Goal: Check status: Check status

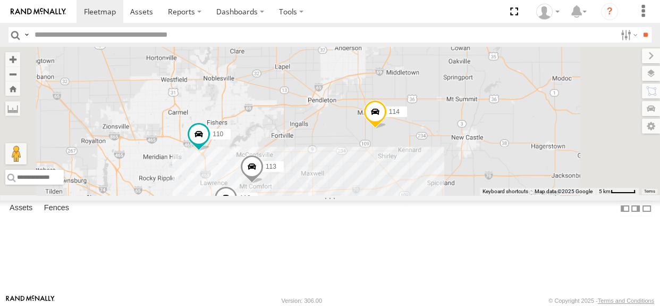
click at [314, 229] on div "6" at bounding box center [302, 217] width 21 height 21
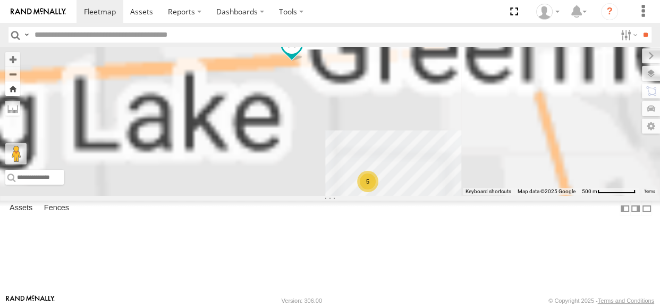
click at [20, 86] on button "Zoom Home" at bounding box center [12, 88] width 15 height 14
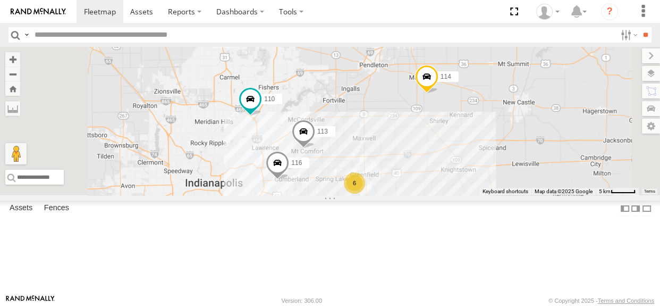
drag, startPoint x: 387, startPoint y: 168, endPoint x: 440, endPoint y: 132, distance: 63.8
click at [440, 132] on div "114 116 110 6 111 113" at bounding box center [330, 121] width 660 height 148
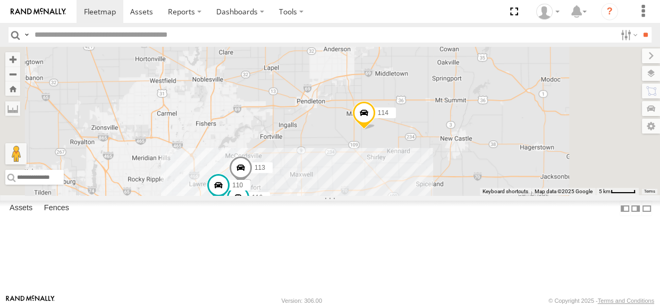
drag, startPoint x: 459, startPoint y: 172, endPoint x: 452, endPoint y: 173, distance: 7.0
click at [452, 173] on div "114 116 110 6 111 113" at bounding box center [330, 121] width 660 height 148
click at [452, 175] on div "114 116 110 6 111 113" at bounding box center [330, 121] width 660 height 148
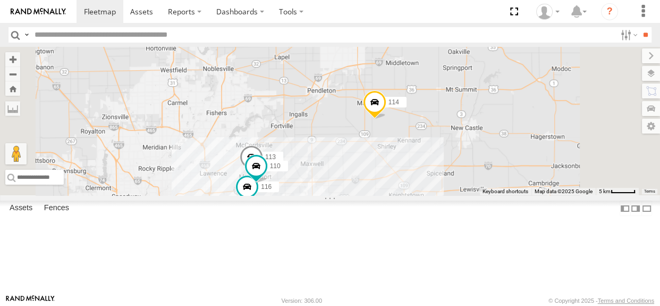
drag, startPoint x: 457, startPoint y: 176, endPoint x: 468, endPoint y: 165, distance: 16.5
click at [468, 165] on div "114 116 110 6 111 113" at bounding box center [330, 121] width 660 height 148
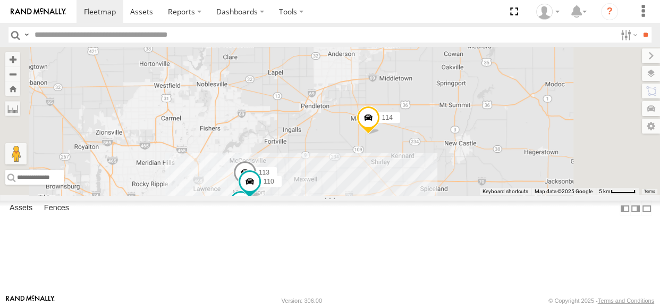
drag, startPoint x: 464, startPoint y: 162, endPoint x: 457, endPoint y: 179, distance: 18.1
click at [457, 179] on div "114 116 110 6 111 113" at bounding box center [330, 121] width 660 height 148
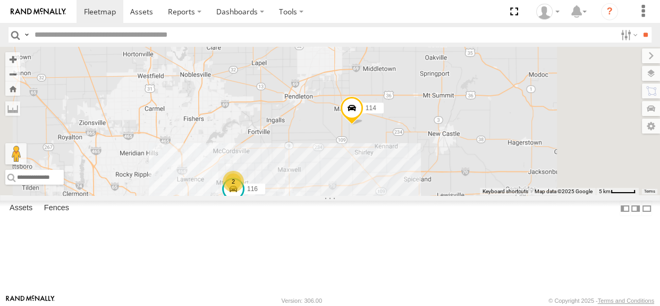
drag, startPoint x: 443, startPoint y: 226, endPoint x: 446, endPoint y: 221, distance: 6.5
click at [446, 195] on div "114 116 2 6 111" at bounding box center [330, 121] width 660 height 148
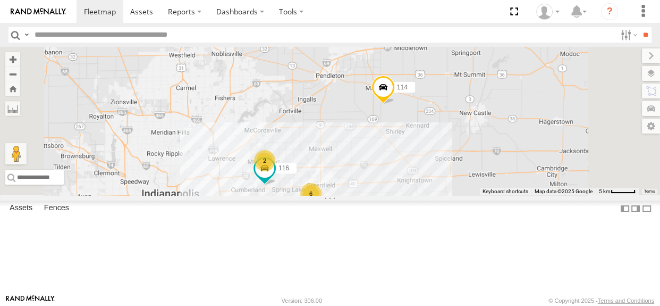
drag, startPoint x: 468, startPoint y: 223, endPoint x: 500, endPoint y: 202, distance: 38.5
click at [500, 195] on div "114 116 2 6 111" at bounding box center [330, 121] width 660 height 148
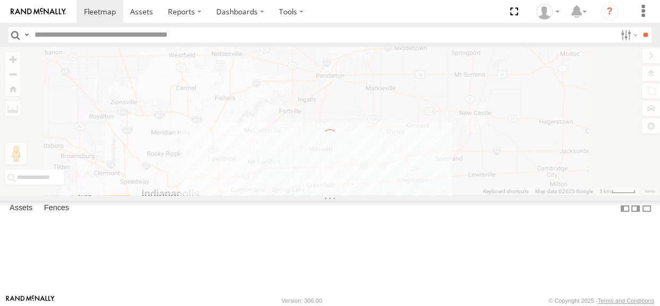
click at [456, 125] on div "← Move left → Move right ↑ Move up ↓ Move down + Zoom in - Zoom out Home Jump l…" at bounding box center [330, 121] width 660 height 148
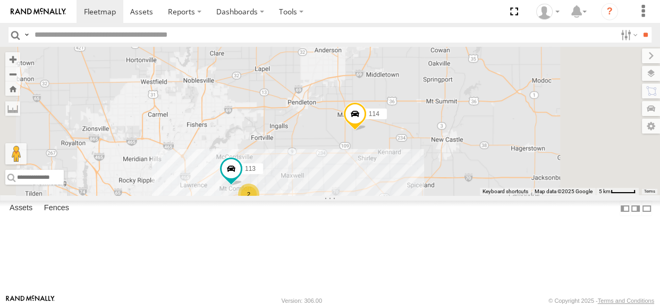
drag, startPoint x: 467, startPoint y: 223, endPoint x: 475, endPoint y: 226, distance: 8.6
click at [475, 195] on div "114 2 6 111 113" at bounding box center [330, 121] width 660 height 148
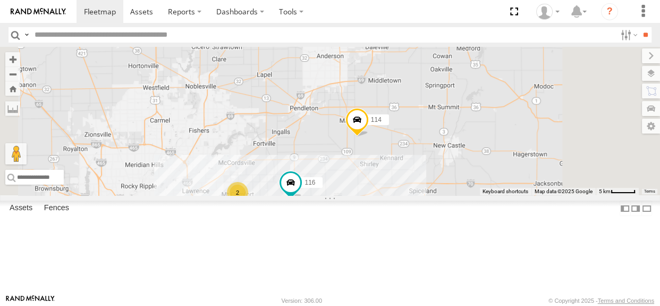
drag, startPoint x: 467, startPoint y: 226, endPoint x: 476, endPoint y: 234, distance: 12.1
click at [476, 195] on div "114 116 2 6 111" at bounding box center [330, 121] width 660 height 148
click at [504, 191] on div "114 116 2 6 111" at bounding box center [330, 121] width 660 height 148
drag, startPoint x: 503, startPoint y: 192, endPoint x: 509, endPoint y: 191, distance: 5.3
click at [509, 191] on div "114 116 2 6 111" at bounding box center [330, 121] width 660 height 148
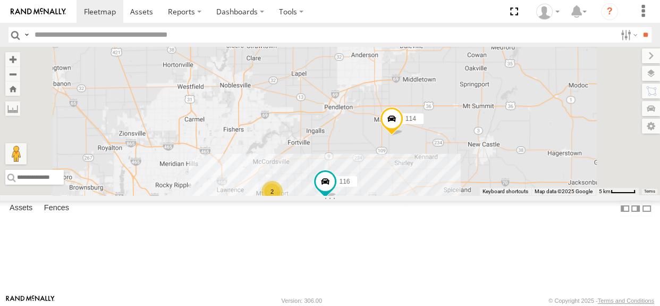
drag, startPoint x: 509, startPoint y: 191, endPoint x: 542, endPoint y: 191, distance: 33.5
click at [542, 191] on div "114 116 2 6 111" at bounding box center [330, 121] width 660 height 148
click at [544, 191] on div "114 116 2 6 111" at bounding box center [330, 121] width 660 height 148
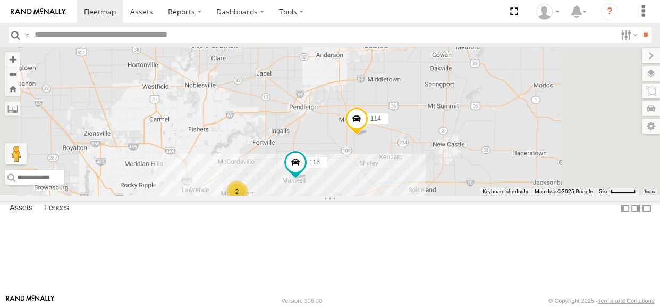
drag, startPoint x: 467, startPoint y: 224, endPoint x: 476, endPoint y: 231, distance: 11.0
click at [476, 195] on div "114 116 2 6 111" at bounding box center [330, 121] width 660 height 148
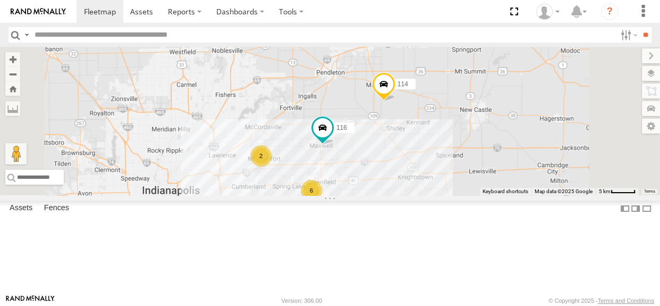
drag, startPoint x: 375, startPoint y: 262, endPoint x: 412, endPoint y: 232, distance: 47.3
click at [412, 195] on div "114 116 2 6 111" at bounding box center [330, 121] width 660 height 148
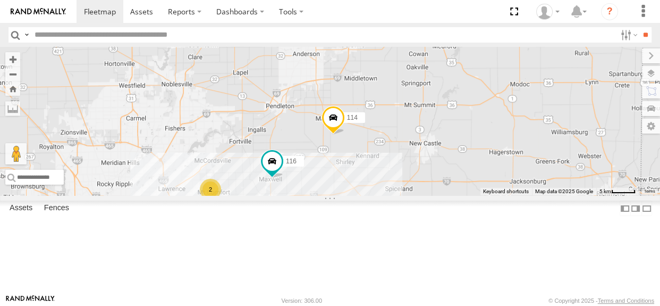
drag, startPoint x: 505, startPoint y: 197, endPoint x: 453, endPoint y: 232, distance: 62.8
click at [453, 195] on div "114 116 2 6 111" at bounding box center [330, 121] width 660 height 148
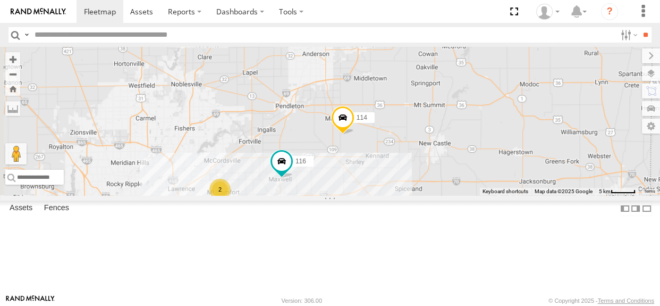
drag, startPoint x: 482, startPoint y: 191, endPoint x: 493, endPoint y: 191, distance: 10.6
click at [493, 191] on div "114 116 2 6 111" at bounding box center [330, 121] width 660 height 148
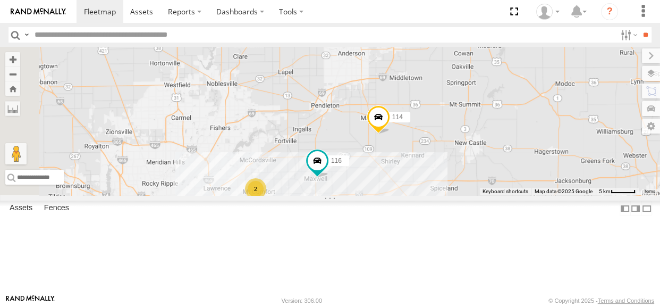
drag, startPoint x: 460, startPoint y: 231, endPoint x: 498, endPoint y: 230, distance: 37.2
click at [498, 195] on div "114 116 2 6 111" at bounding box center [330, 121] width 660 height 148
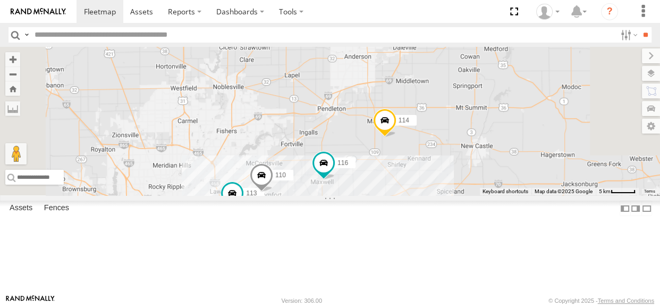
drag, startPoint x: 482, startPoint y: 224, endPoint x: 504, endPoint y: 233, distance: 24.1
click at [504, 195] on div "114 116 110 6 111 113" at bounding box center [330, 121] width 660 height 148
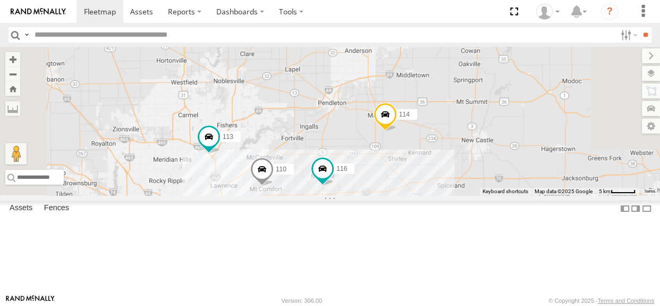
drag, startPoint x: 467, startPoint y: 174, endPoint x: 477, endPoint y: 175, distance: 10.7
click at [477, 175] on div "114 116 110 6 111 113" at bounding box center [330, 121] width 660 height 148
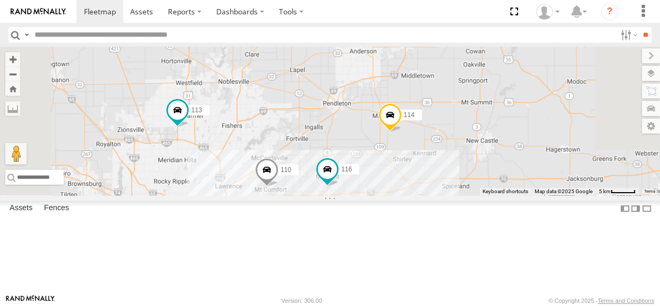
drag, startPoint x: 502, startPoint y: 227, endPoint x: 508, endPoint y: 229, distance: 6.5
click at [508, 195] on div "114 116 110 6 111 113" at bounding box center [330, 121] width 660 height 148
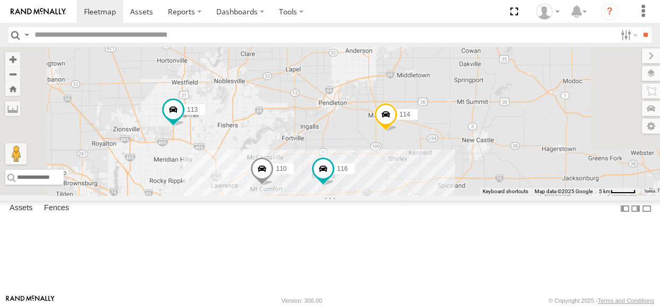
drag, startPoint x: 478, startPoint y: 176, endPoint x: 473, endPoint y: 175, distance: 5.3
click at [473, 175] on div "114 116 110 6 111 113" at bounding box center [330, 121] width 660 height 148
click at [474, 176] on div "114 116 110 6 111 113" at bounding box center [330, 121] width 660 height 148
drag, startPoint x: 475, startPoint y: 176, endPoint x: 477, endPoint y: 182, distance: 5.7
click at [477, 182] on div "114 116 110 6 111 113" at bounding box center [330, 121] width 660 height 148
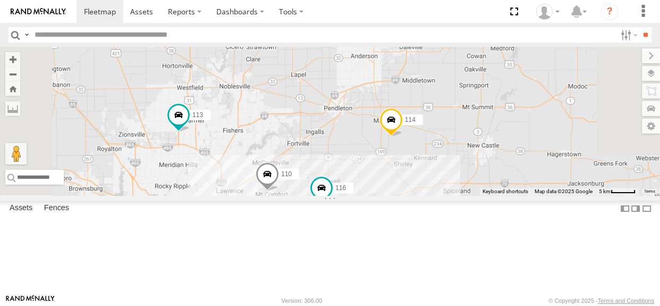
drag, startPoint x: 404, startPoint y: 145, endPoint x: 409, endPoint y: 150, distance: 7.5
click at [409, 150] on div "114 116 110 6 111 113" at bounding box center [330, 121] width 660 height 148
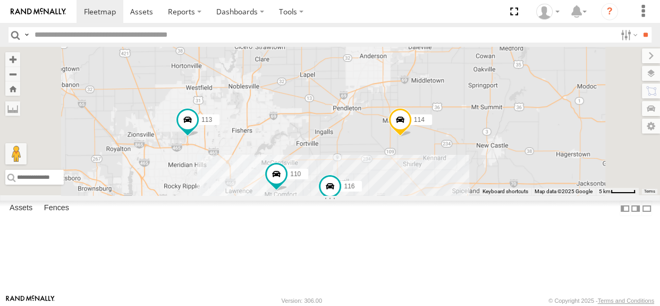
drag, startPoint x: 453, startPoint y: 230, endPoint x: 488, endPoint y: 186, distance: 56.7
click at [488, 186] on div "114 116 110 111 113" at bounding box center [330, 121] width 660 height 148
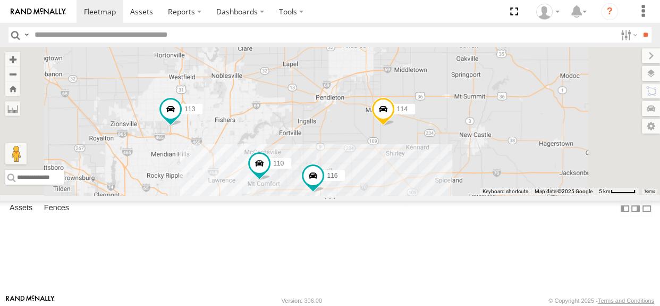
drag, startPoint x: 517, startPoint y: 234, endPoint x: 499, endPoint y: 224, distance: 21.0
click at [499, 195] on div "114 116 110 111 113 6" at bounding box center [330, 121] width 660 height 148
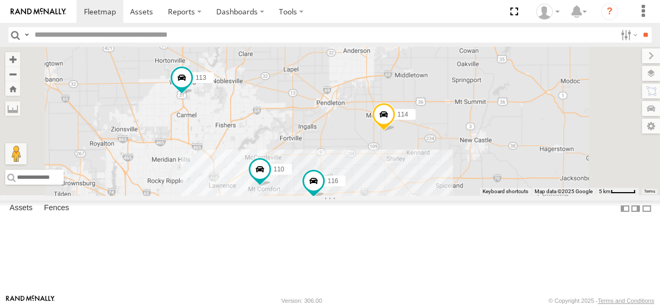
drag, startPoint x: 500, startPoint y: 223, endPoint x: 501, endPoint y: 230, distance: 7.0
click at [501, 195] on div "114 116 110 111 113 6" at bounding box center [330, 121] width 660 height 148
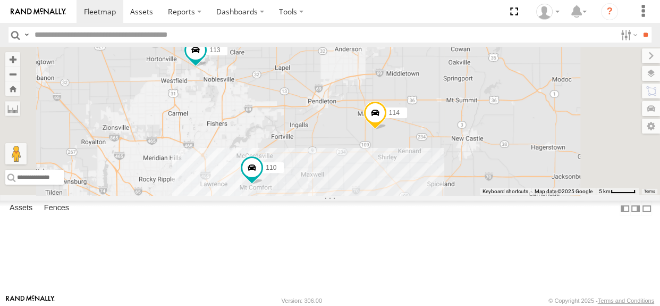
drag, startPoint x: 477, startPoint y: 173, endPoint x: 463, endPoint y: 174, distance: 13.9
click at [463, 174] on div "114 7 110 111 113" at bounding box center [330, 121] width 660 height 148
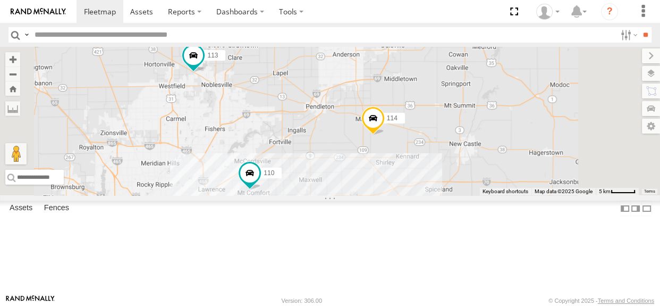
drag, startPoint x: 463, startPoint y: 173, endPoint x: 461, endPoint y: 180, distance: 7.7
click at [461, 180] on div "114 7 110 111 113" at bounding box center [330, 121] width 660 height 148
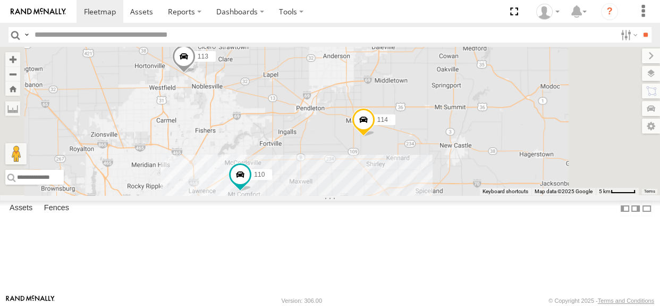
drag, startPoint x: 469, startPoint y: 174, endPoint x: 454, endPoint y: 182, distance: 16.4
click at [454, 182] on div "114 7 110 111 113" at bounding box center [330, 121] width 660 height 148
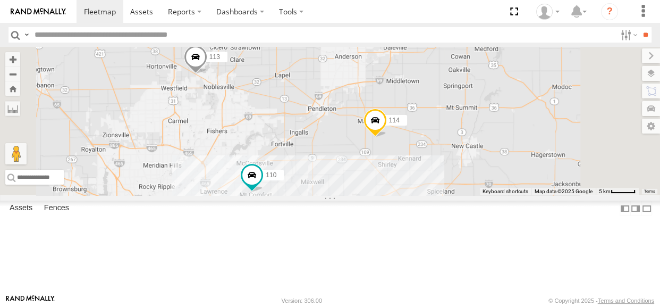
drag, startPoint x: 453, startPoint y: 184, endPoint x: 467, endPoint y: 181, distance: 13.6
click at [467, 181] on div "114 7 110 111 113" at bounding box center [330, 121] width 660 height 148
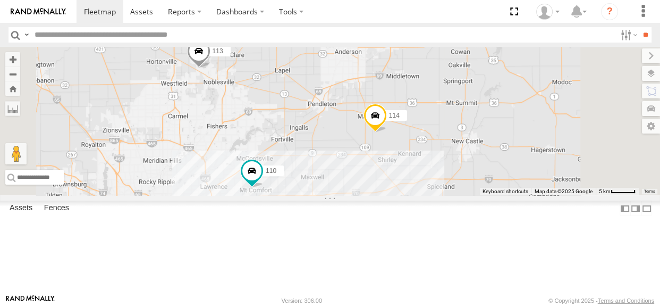
click at [493, 195] on div "114 7 110 111 113" at bounding box center [330, 121] width 660 height 148
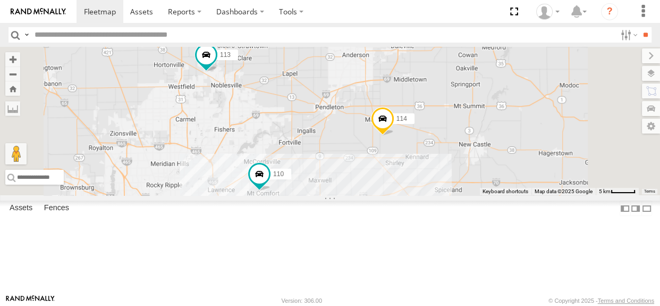
drag, startPoint x: 493, startPoint y: 225, endPoint x: 500, endPoint y: 233, distance: 10.9
click at [500, 195] on div "114 7 110 111 113" at bounding box center [330, 121] width 660 height 148
click at [469, 179] on div "114 7 110 111 113" at bounding box center [330, 121] width 660 height 148
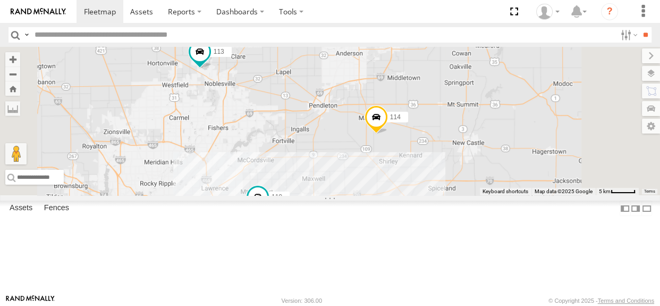
drag, startPoint x: 499, startPoint y: 228, endPoint x: 493, endPoint y: 227, distance: 6.5
click at [493, 195] on div "114 7 110 111 113" at bounding box center [330, 121] width 660 height 148
click at [464, 179] on div "114 7 110 111 113" at bounding box center [330, 121] width 660 height 148
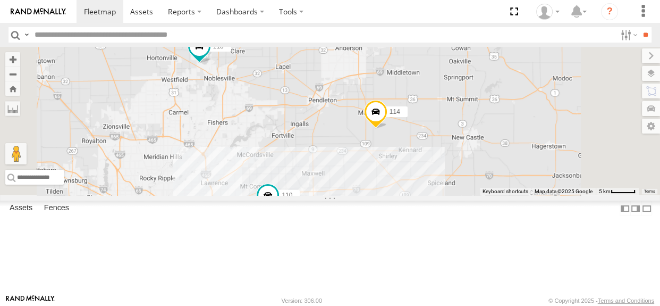
click at [462, 175] on div "114 7 110 111 113" at bounding box center [330, 121] width 660 height 148
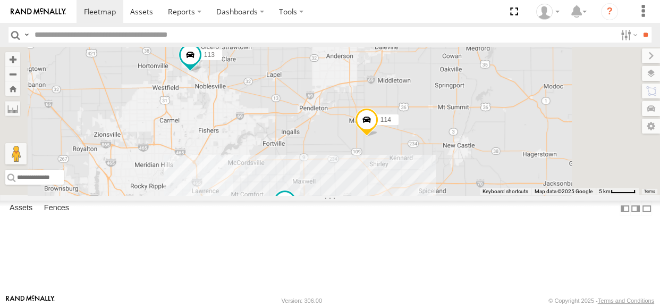
drag, startPoint x: 494, startPoint y: 224, endPoint x: 485, endPoint y: 233, distance: 13.2
click at [485, 195] on div "114 7 110 111 113" at bounding box center [330, 121] width 660 height 148
click at [453, 181] on div "114 7 110 111 113" at bounding box center [330, 121] width 660 height 148
click at [453, 182] on div "114 7 110 111 113" at bounding box center [330, 121] width 660 height 148
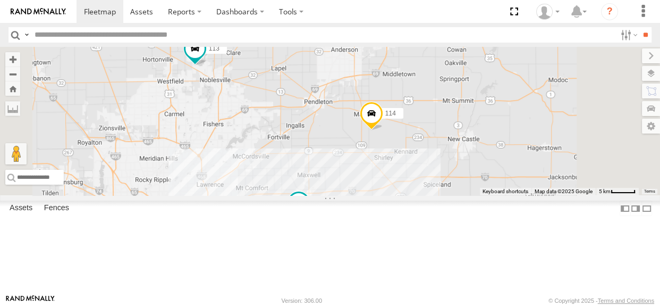
click at [460, 172] on div "114 7 110 111 113" at bounding box center [330, 121] width 660 height 148
click at [459, 176] on div "114 7 110 111 113" at bounding box center [330, 121] width 660 height 148
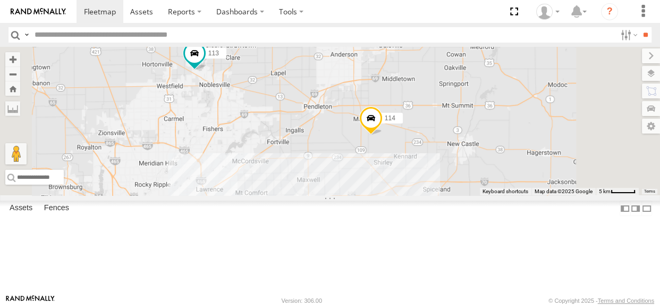
click at [460, 179] on div "114 7 110 111 113" at bounding box center [330, 121] width 660 height 148
click at [491, 195] on div "114 7 110 111 113" at bounding box center [330, 121] width 660 height 148
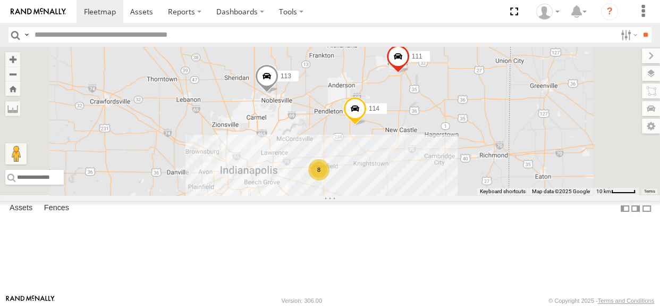
click at [473, 195] on div "114 111 113 8" at bounding box center [330, 121] width 660 height 148
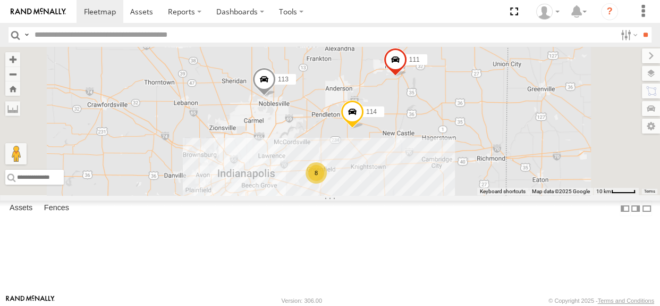
click at [471, 195] on div "114 111 113 8" at bounding box center [330, 121] width 660 height 148
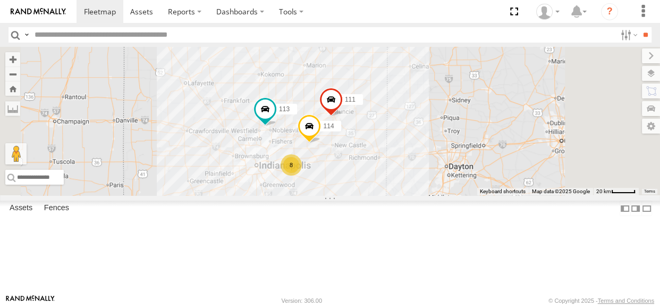
drag, startPoint x: 543, startPoint y: 236, endPoint x: 468, endPoint y: 223, distance: 76.0
click at [468, 195] on div "114 111 113 8" at bounding box center [330, 121] width 660 height 148
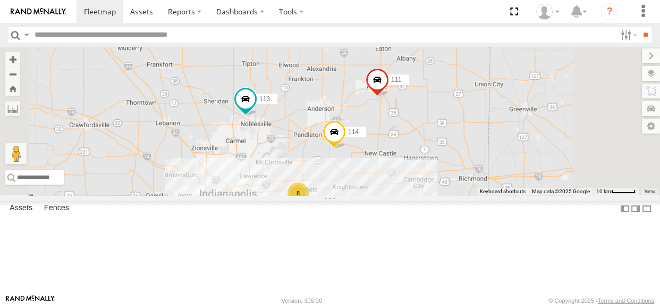
drag, startPoint x: 468, startPoint y: 223, endPoint x: 453, endPoint y: 222, distance: 15.5
click at [453, 195] on div "114 111 113 8" at bounding box center [330, 121] width 660 height 148
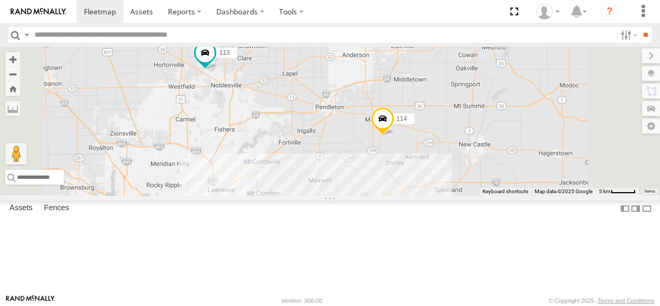
drag, startPoint x: 492, startPoint y: 225, endPoint x: 500, endPoint y: 232, distance: 10.6
click at [500, 195] on div "114 111 113 8" at bounding box center [330, 121] width 660 height 148
drag, startPoint x: 466, startPoint y: 173, endPoint x: 474, endPoint y: 181, distance: 10.9
click at [474, 181] on div "114 8 111 113" at bounding box center [330, 121] width 660 height 148
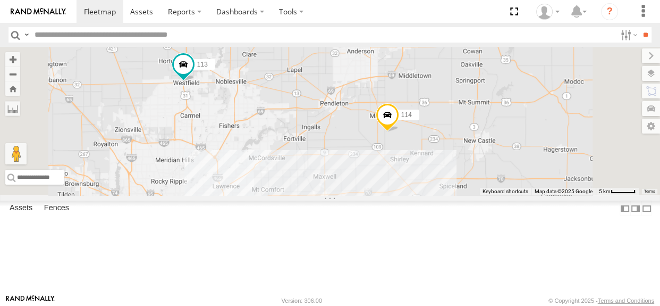
click at [477, 176] on div "114 8 111 113" at bounding box center [330, 121] width 660 height 148
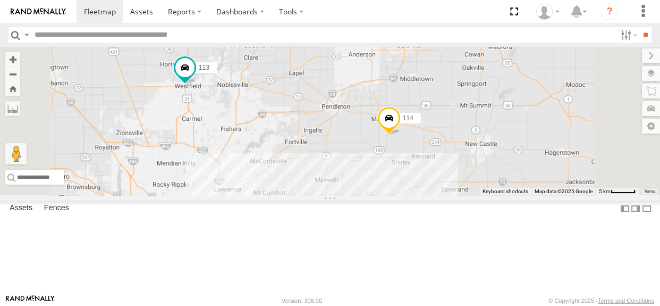
click at [478, 181] on div "114 8 111 113" at bounding box center [330, 121] width 660 height 148
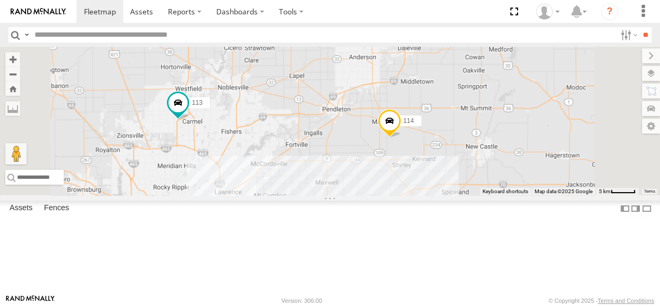
drag, startPoint x: 476, startPoint y: 170, endPoint x: 478, endPoint y: 181, distance: 11.0
click at [478, 181] on div "114 8 111 113" at bounding box center [330, 121] width 660 height 148
click at [478, 182] on div "114 8 111 113" at bounding box center [330, 121] width 660 height 148
drag, startPoint x: 507, startPoint y: 232, endPoint x: 493, endPoint y: 229, distance: 14.3
click at [493, 195] on div "114 8 111 113" at bounding box center [330, 121] width 660 height 148
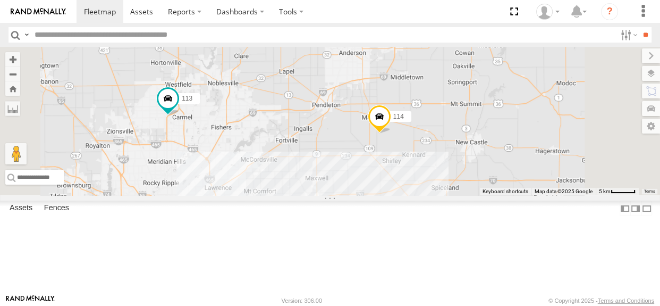
drag, startPoint x: 509, startPoint y: 233, endPoint x: 499, endPoint y: 229, distance: 11.0
click at [499, 195] on div "114 8 111 113" at bounding box center [330, 121] width 660 height 148
